Goal: Task Accomplishment & Management: Complete application form

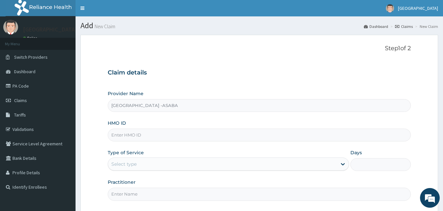
click at [238, 132] on input "HMO ID" at bounding box center [259, 135] width 303 height 13
click at [183, 132] on input "HMO ID" at bounding box center [259, 135] width 303 height 13
type input "RET/18440/A"
click at [230, 166] on div "Select type" at bounding box center [222, 164] width 229 height 11
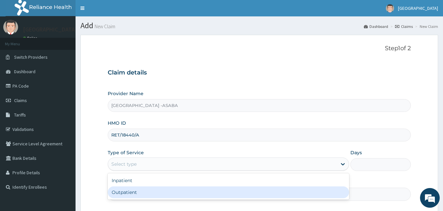
click at [191, 195] on div "Outpatient" at bounding box center [229, 192] width 242 height 12
type input "1"
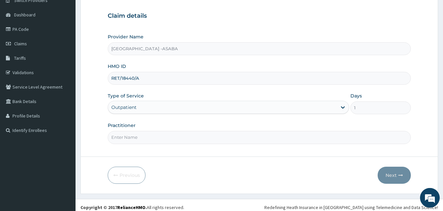
scroll to position [61, 0]
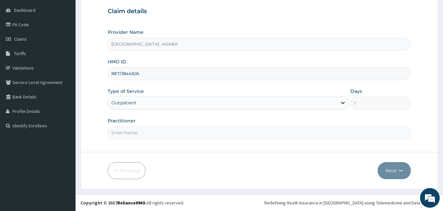
click at [162, 136] on input "Practitioner" at bounding box center [259, 132] width 303 height 13
type input "DR F"
click at [390, 170] on button "Next" at bounding box center [393, 170] width 33 height 17
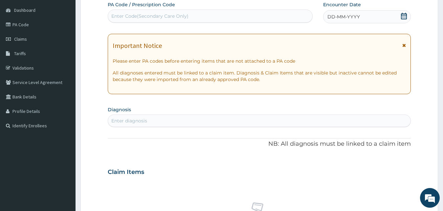
click at [254, 13] on div "Enter Code(Secondary Care Only)" at bounding box center [210, 16] width 204 height 11
type input "PA/8AB316"
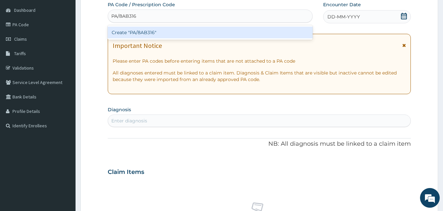
click at [249, 32] on div "Create "PA/8AB316"" at bounding box center [210, 33] width 205 height 12
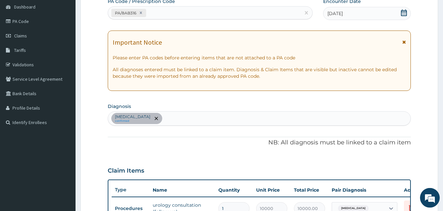
scroll to position [237, 0]
